Goal: Task Accomplishment & Management: Manage account settings

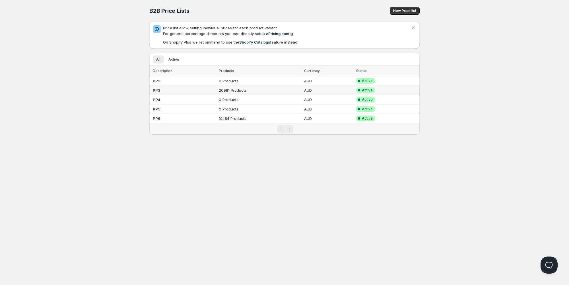
click at [184, 92] on td "PP3" at bounding box center [183, 90] width 68 height 9
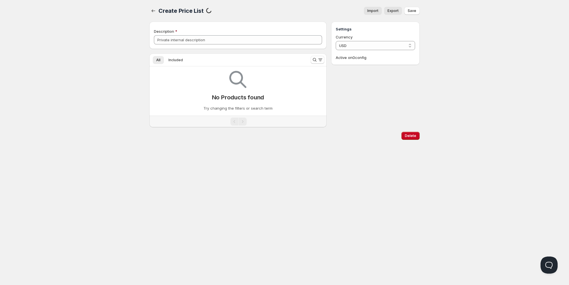
type input "PP3"
select select "AUD"
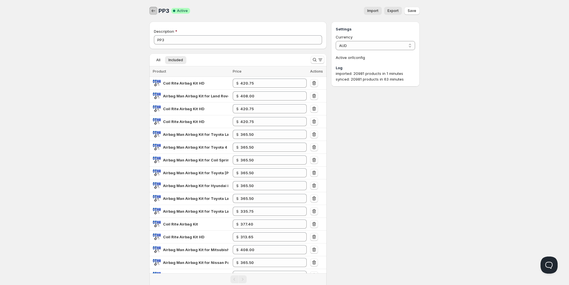
click at [156, 11] on icon "button" at bounding box center [153, 11] width 6 height 6
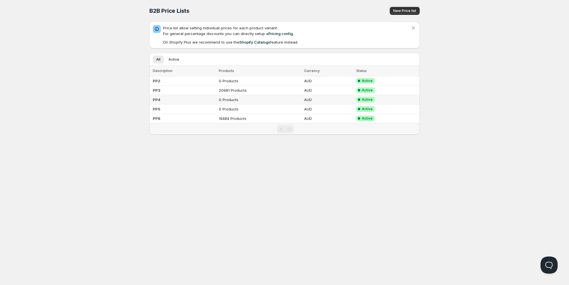
click at [180, 102] on td "PP4" at bounding box center [183, 99] width 68 height 9
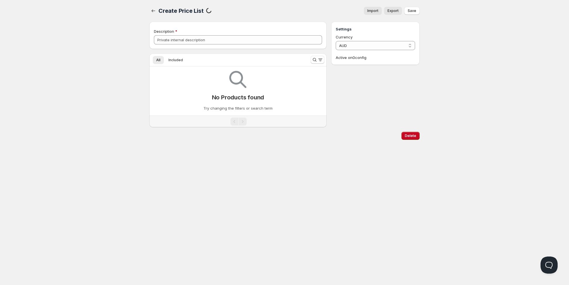
type input "PP4"
click at [371, 12] on span "Import" at bounding box center [372, 11] width 11 height 5
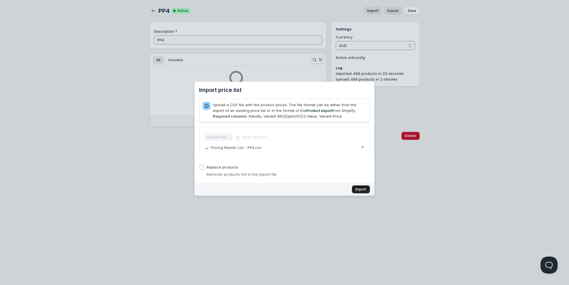
click at [355, 191] on span "Import" at bounding box center [360, 189] width 11 height 5
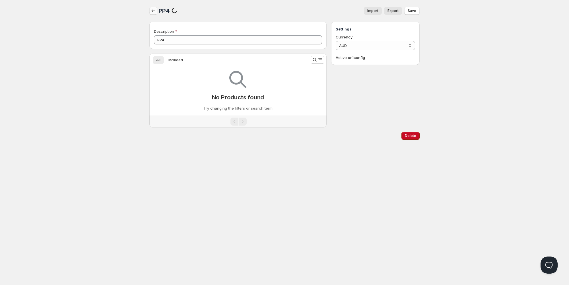
click at [154, 12] on icon "button" at bounding box center [153, 11] width 6 height 6
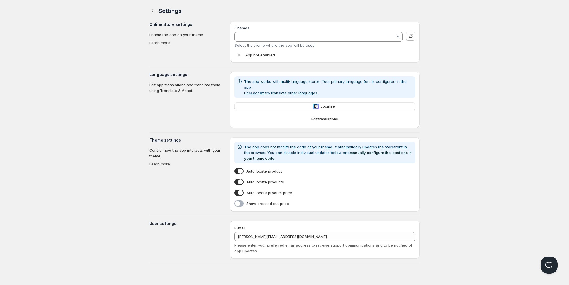
type input "Live Theme (V6.05) -- WPD Code Removed"
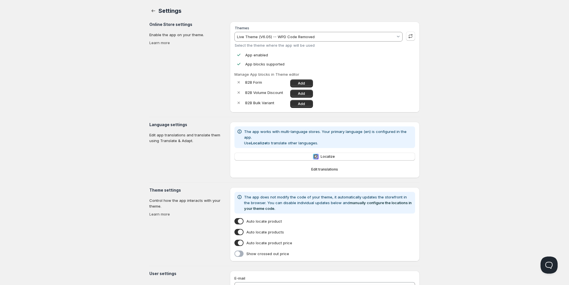
click at [236, 250] on div at bounding box center [238, 253] width 9 height 6
click at [235, 255] on input "Show crossed out price" at bounding box center [235, 255] width 0 height 0
